Goal: Information Seeking & Learning: Learn about a topic

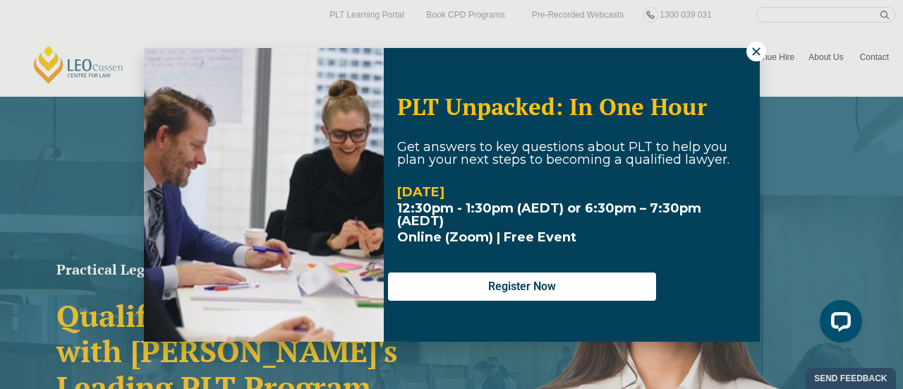
click at [754, 46] on icon at bounding box center [756, 51] width 13 height 13
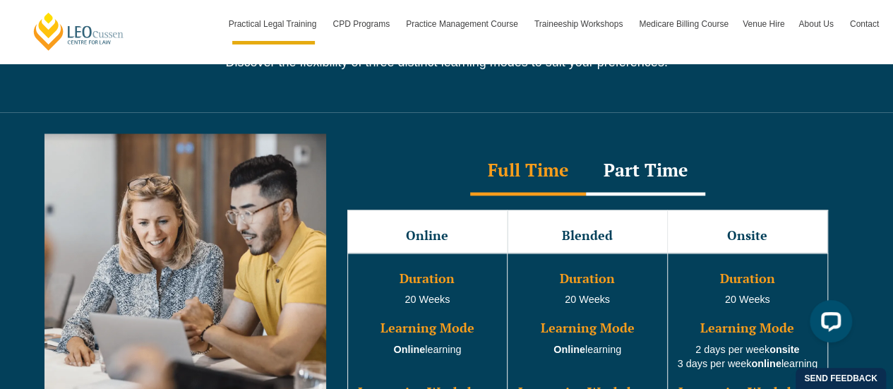
scroll to position [1270, 0]
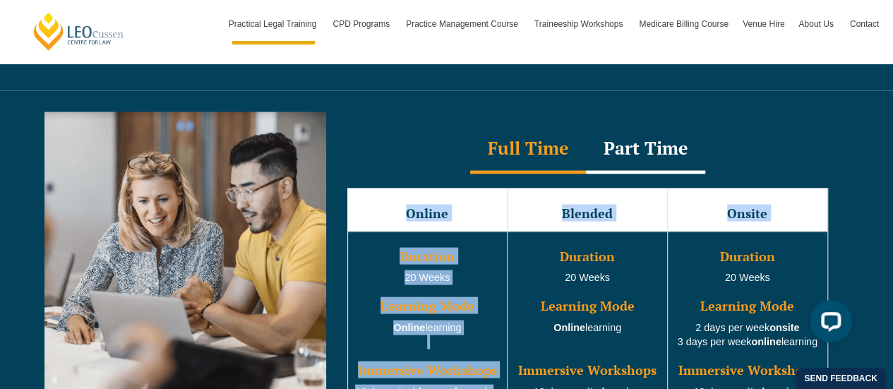
drag, startPoint x: 405, startPoint y: 193, endPoint x: 460, endPoint y: 312, distance: 131.3
click at [493, 363] on tbody "Online Blended Onsite Duration 20 Weeks Learning Mode Online learning Immersive…" at bounding box center [587, 295] width 480 height 215
copy tbody "Online Blended Onsite Duration 20 Weeks Learning Mode Online learning Immersive…"
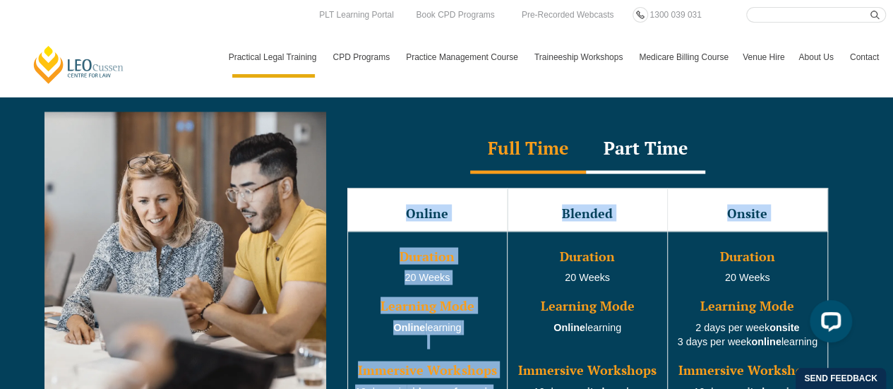
copy tbody "Online Blended Onsite Duration 20 Weeks Learning Mode Online learning Immersive…"
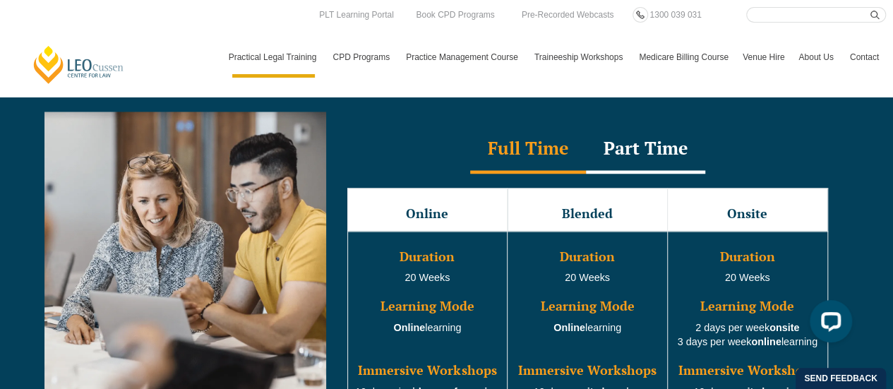
click at [449, 145] on div "Full Time Part Time" at bounding box center [587, 148] width 509 height 49
click at [641, 131] on div "Part Time" at bounding box center [645, 148] width 119 height 49
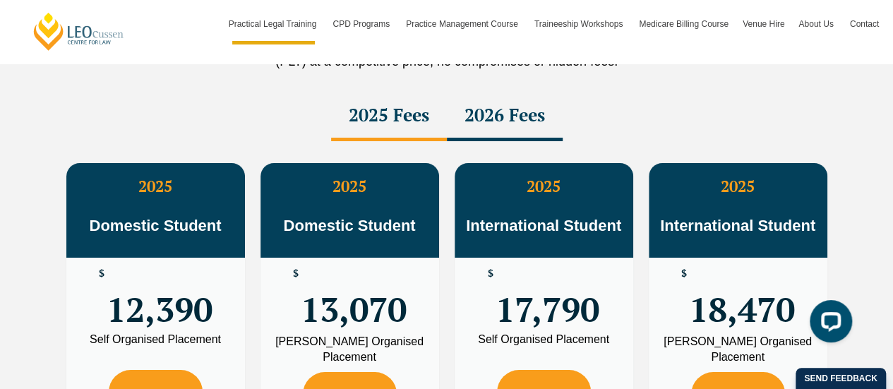
scroll to position [2540, 0]
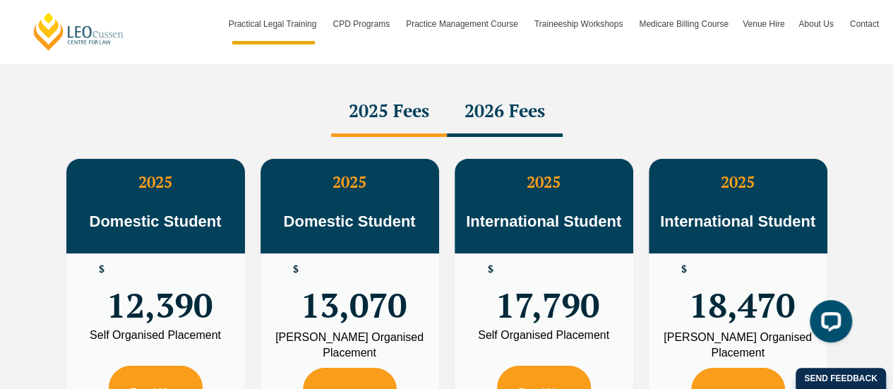
click at [495, 90] on div "2026 Fees" at bounding box center [505, 112] width 116 height 49
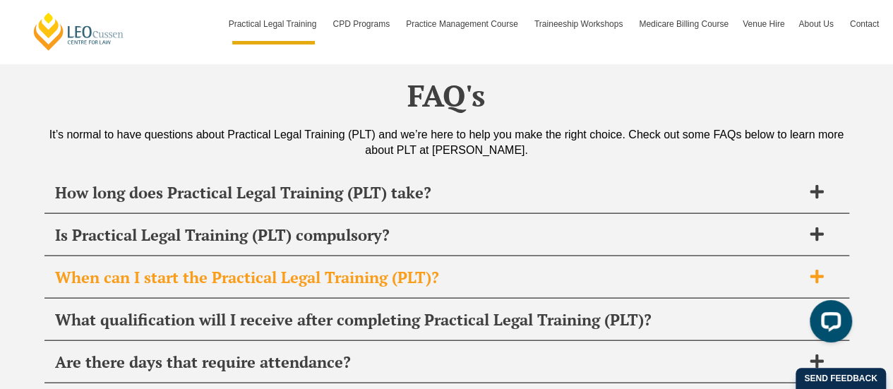
scroll to position [6774, 0]
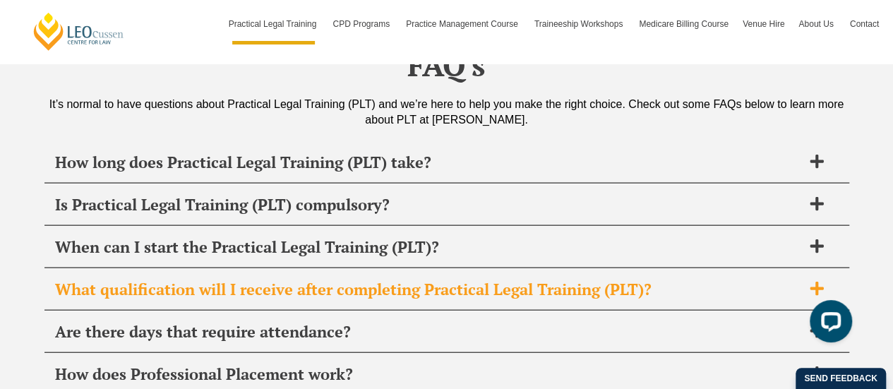
click at [363, 279] on h2 "What qualification will I receive after completing Practical Legal Training (PL…" at bounding box center [428, 289] width 747 height 20
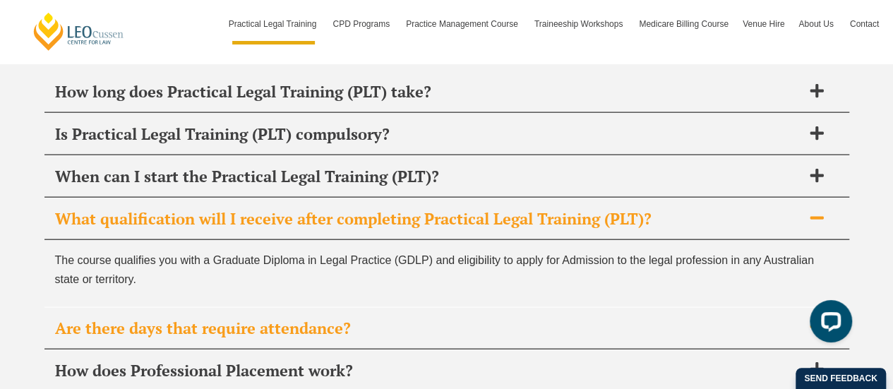
scroll to position [6916, 0]
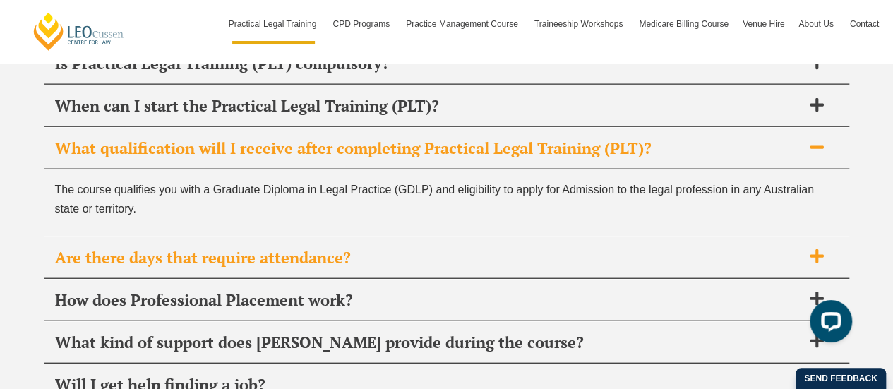
click at [338, 248] on h2 "Are there days that require attendance?" at bounding box center [428, 258] width 747 height 20
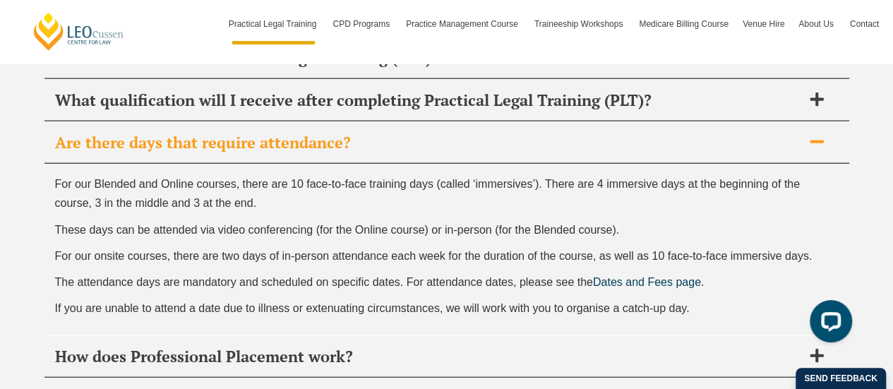
scroll to position [6986, 0]
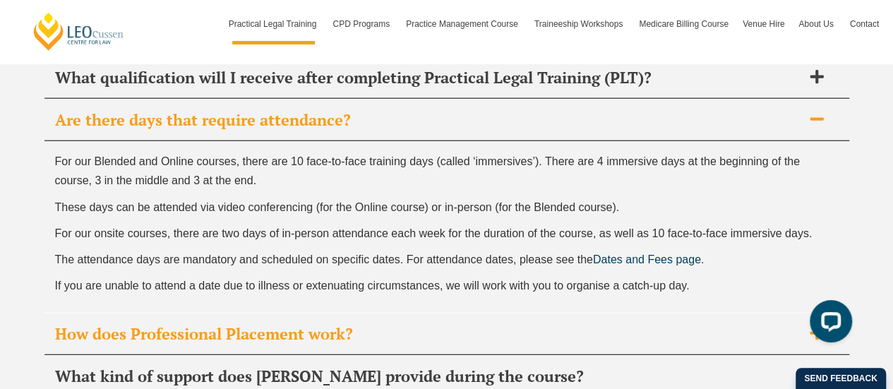
click at [236, 324] on h2 "How does Professional Placement work?" at bounding box center [428, 334] width 747 height 20
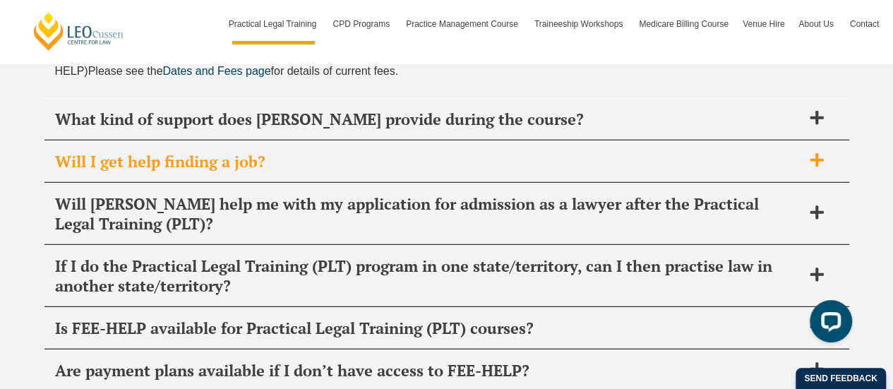
scroll to position [7198, 0]
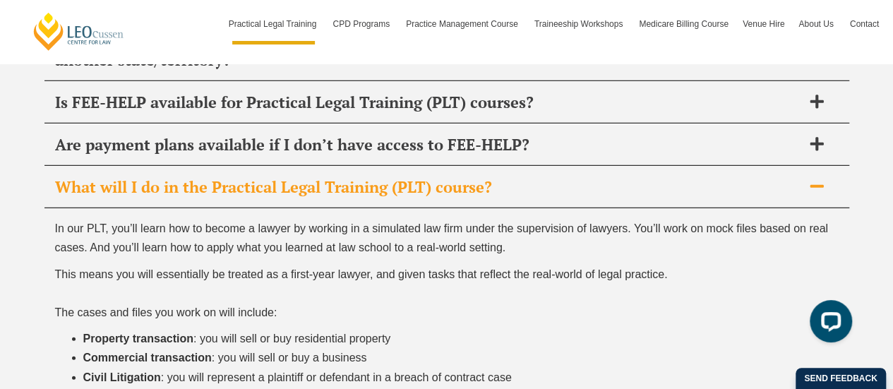
scroll to position [7368, 0]
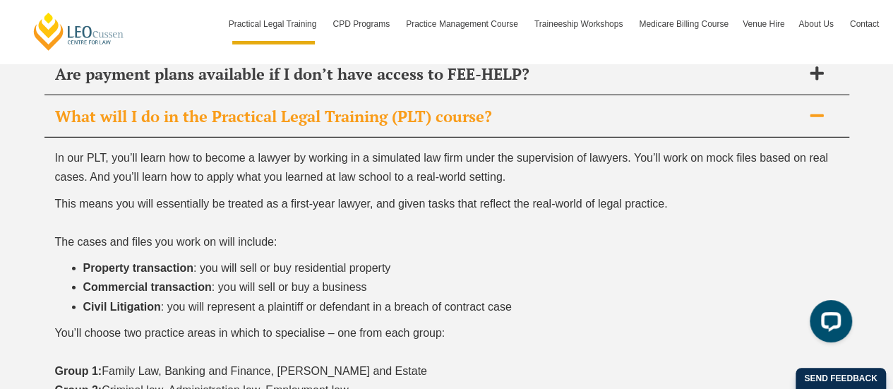
drag, startPoint x: 56, startPoint y: 232, endPoint x: 351, endPoint y: 251, distance: 295.5
click at [351, 323] on p "You’ll choose two practice areas in which to specialise – one from each group: …" at bounding box center [446, 361] width 783 height 77
copy p "Group 1: Family Law, Banking and Finance, Wills and Estate Group 2: Criminal la…"
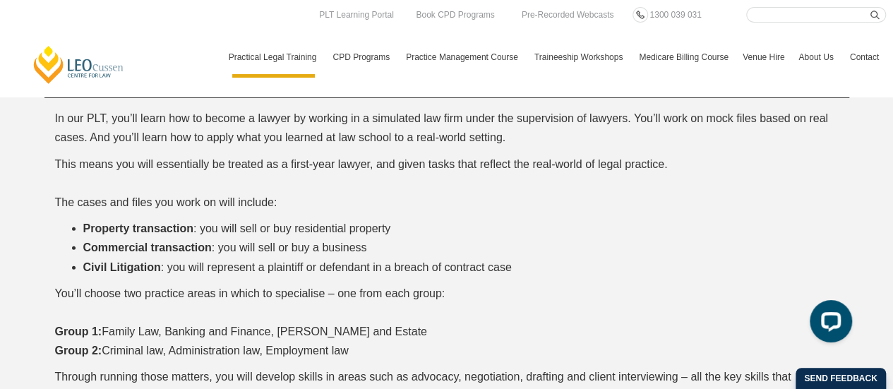
scroll to position [7438, 0]
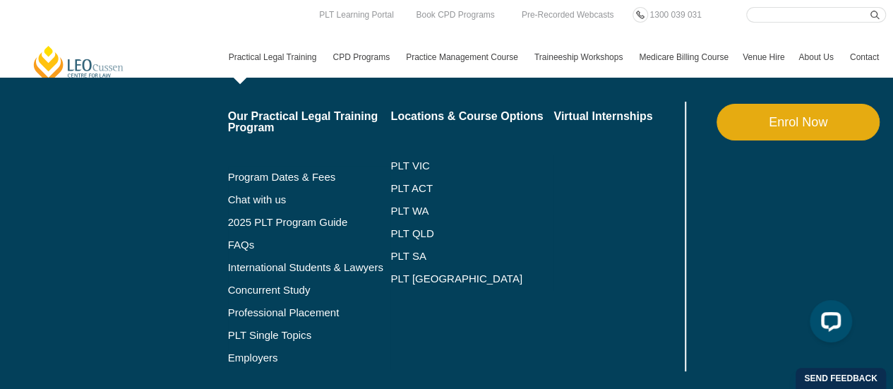
scroll to position [6740, 0]
click at [399, 231] on link "PLT QLD" at bounding box center [471, 233] width 163 height 11
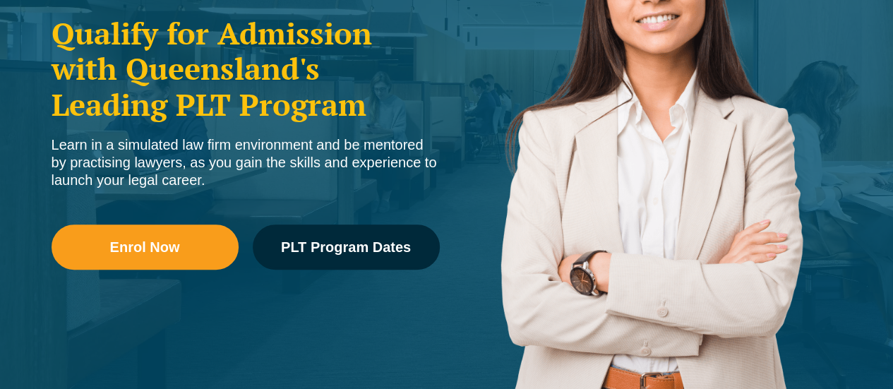
scroll to position [353, 0]
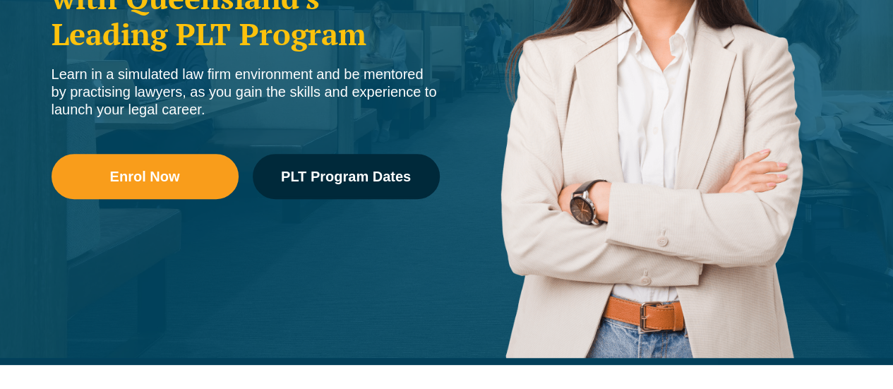
click at [359, 177] on link "Program Dates & Fees" at bounding box center [309, 176] width 163 height 11
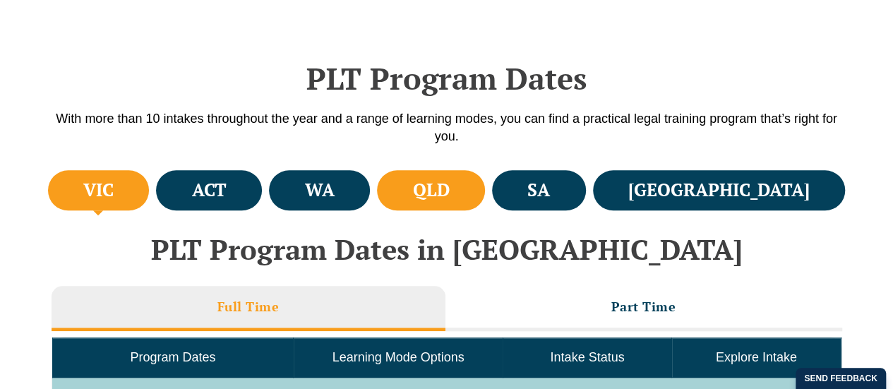
click at [449, 188] on h4 "QLD" at bounding box center [430, 190] width 37 height 23
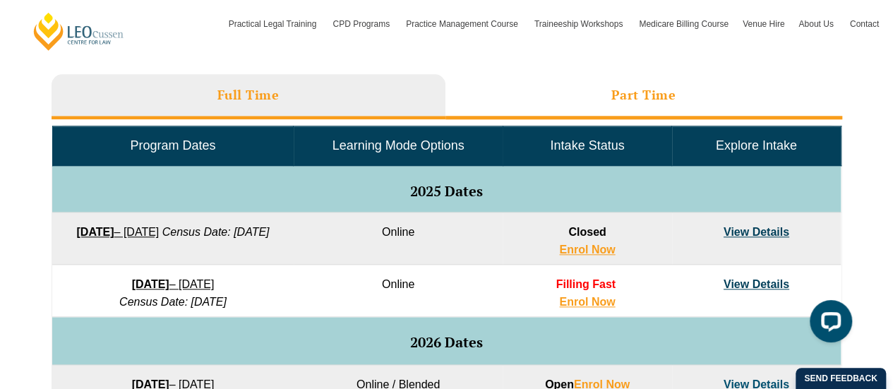
click at [603, 96] on li "Part Time" at bounding box center [643, 96] width 397 height 45
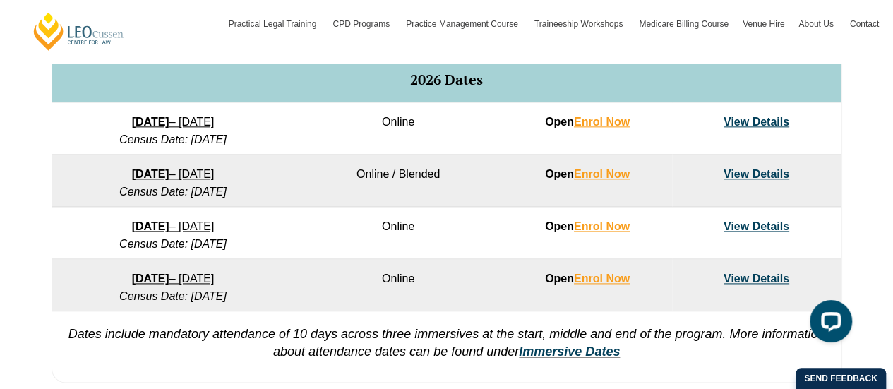
scroll to position [917, 0]
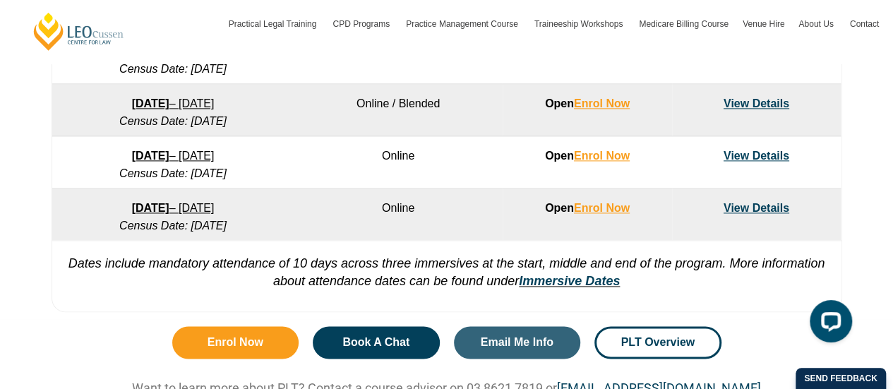
click at [737, 203] on link "View Details" at bounding box center [756, 208] width 66 height 12
